Goal: Information Seeking & Learning: Check status

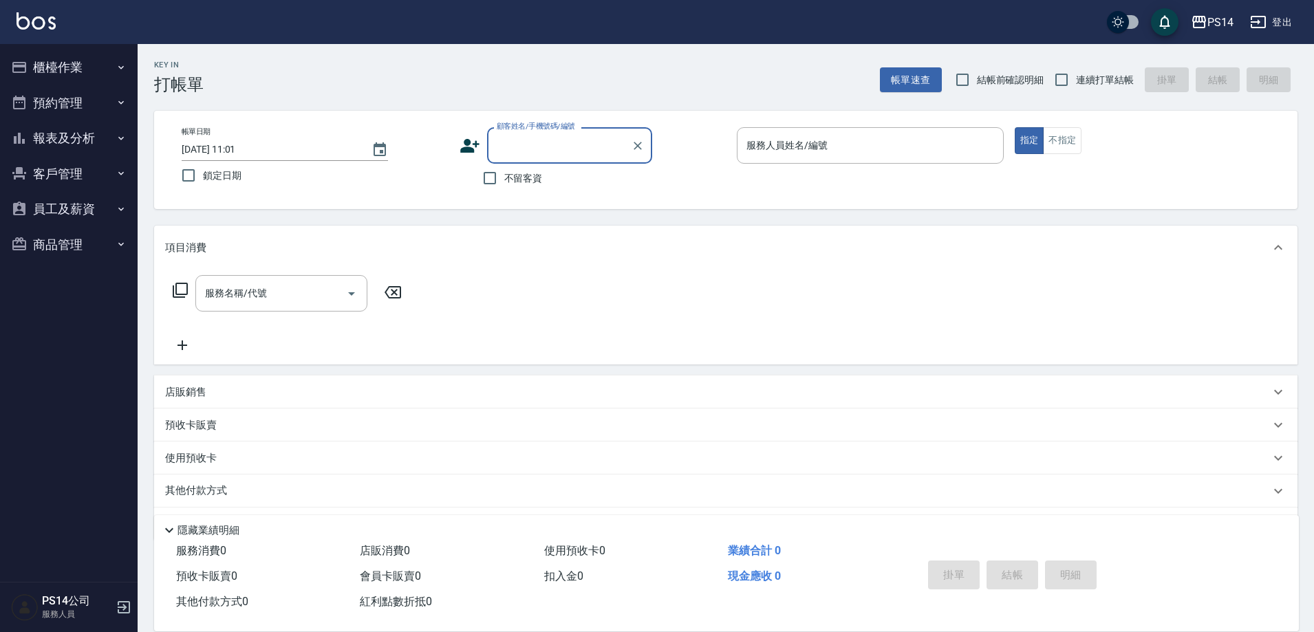
click at [111, 133] on button "報表及分析" at bounding box center [69, 138] width 127 height 36
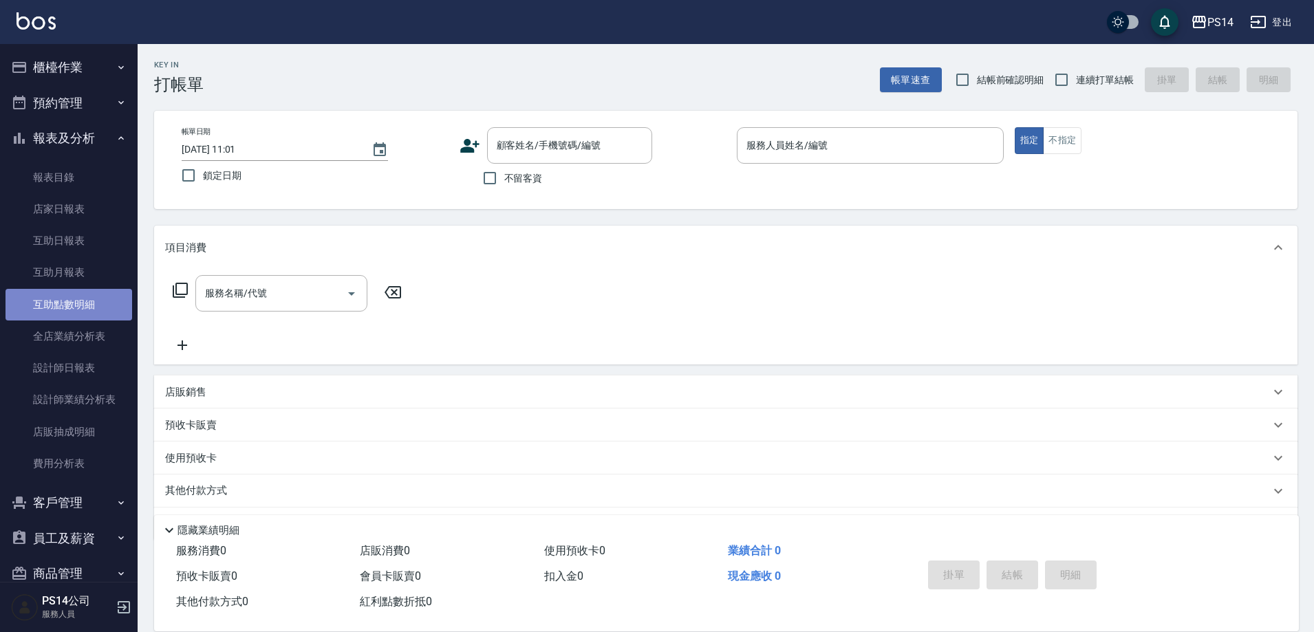
click at [108, 301] on link "互助點數明細" at bounding box center [69, 305] width 127 height 32
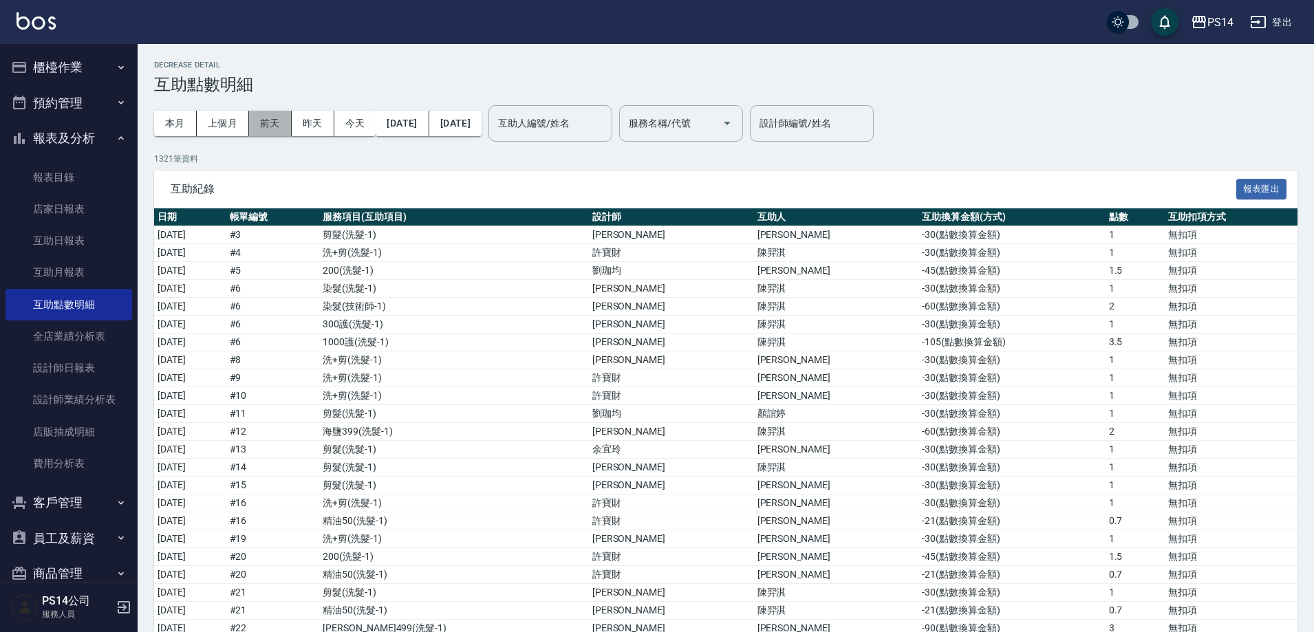
click at [283, 123] on button "前天" at bounding box center [270, 123] width 43 height 25
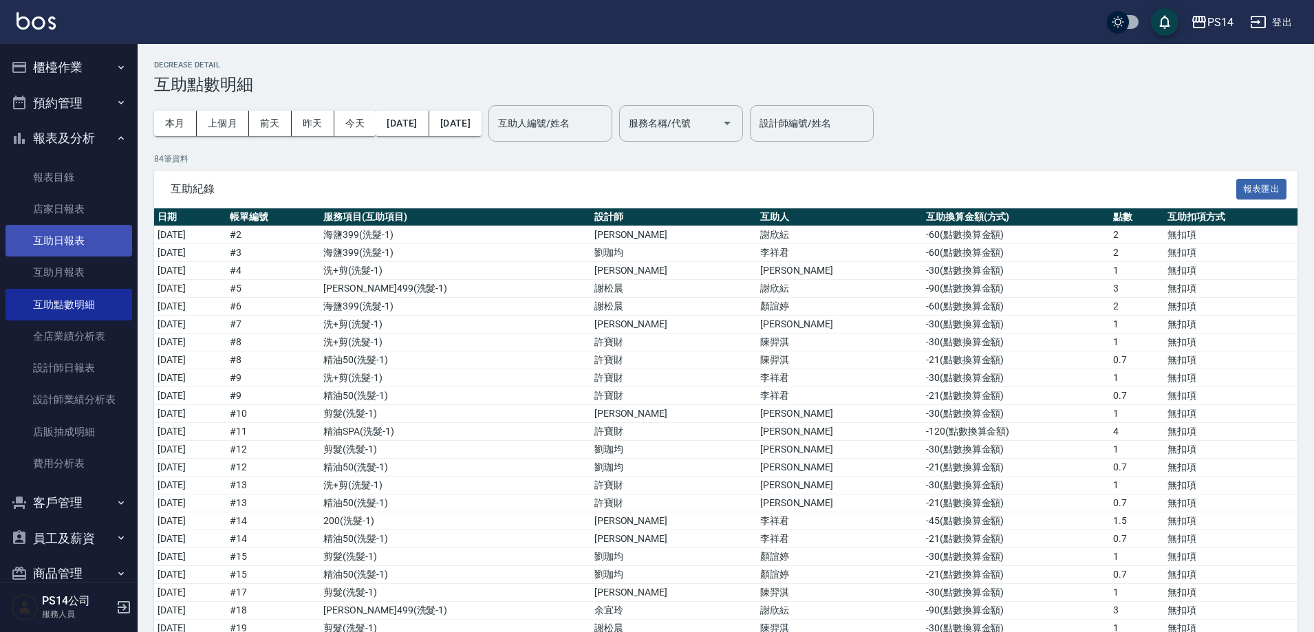
click at [68, 233] on link "互助日報表" at bounding box center [69, 241] width 127 height 32
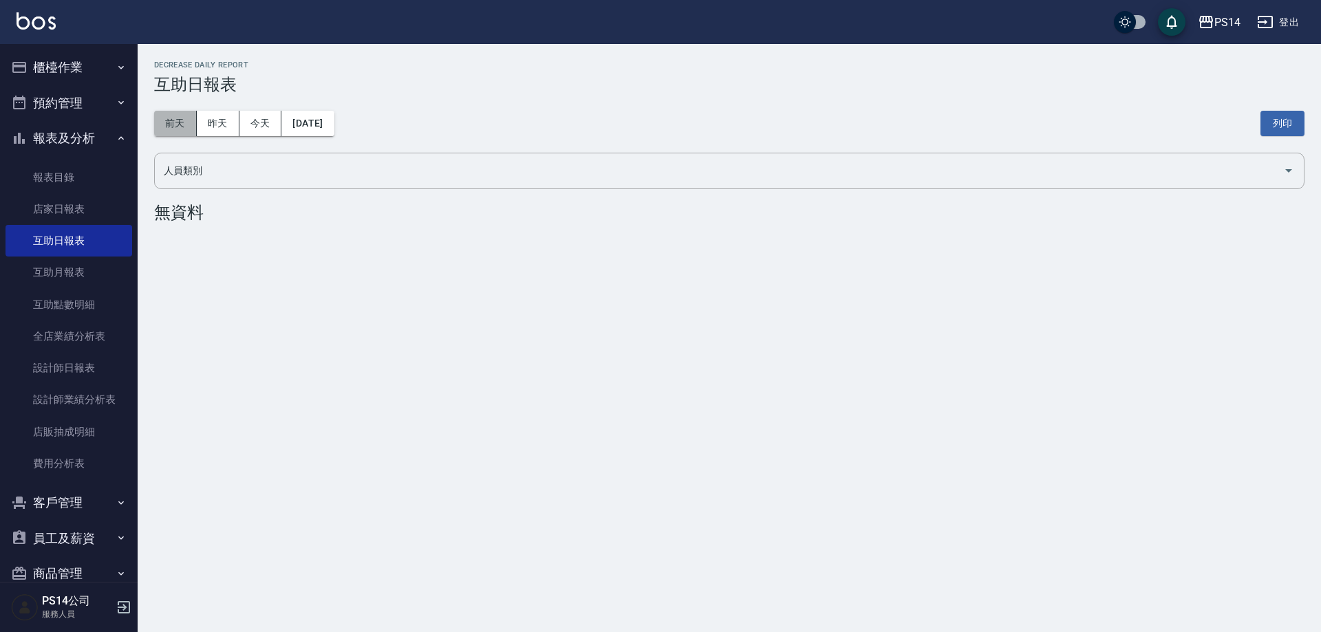
click at [183, 125] on button "前天" at bounding box center [175, 123] width 43 height 25
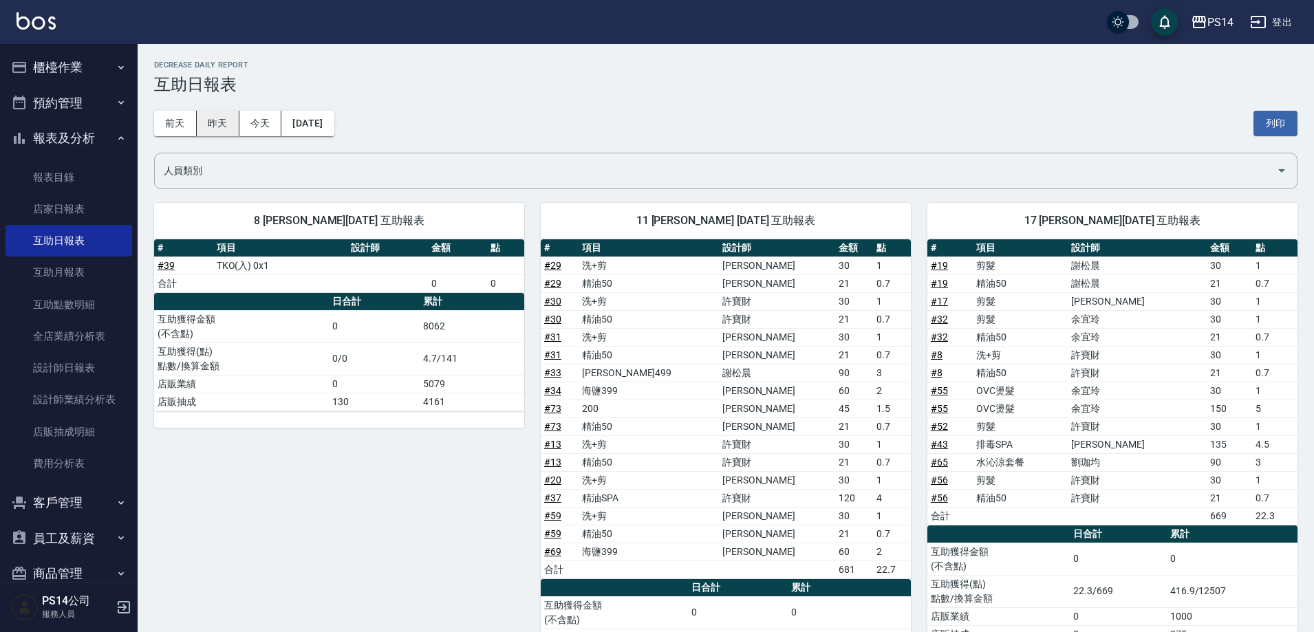
click at [226, 131] on button "昨天" at bounding box center [218, 123] width 43 height 25
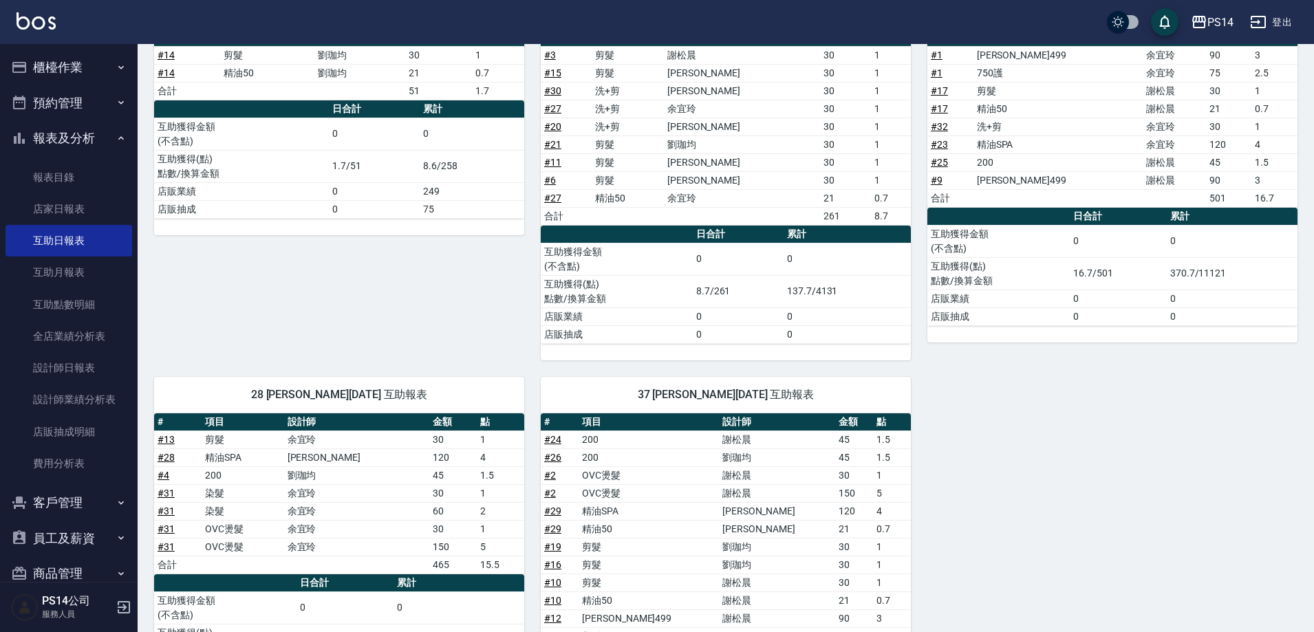
scroll to position [411, 0]
